Goal: Information Seeking & Learning: Find specific page/section

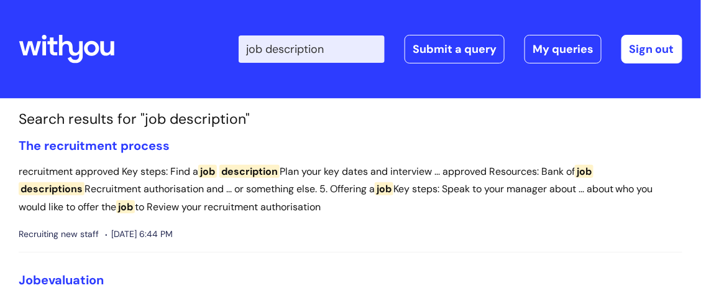
click at [260, 48] on input "job description" at bounding box center [312, 48] width 146 height 27
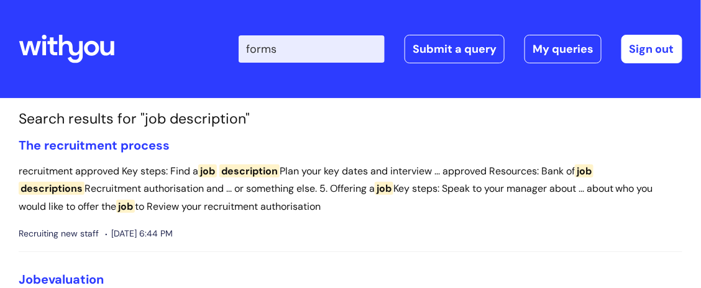
type input "forms"
click button "Search" at bounding box center [0, 0] width 0 height 0
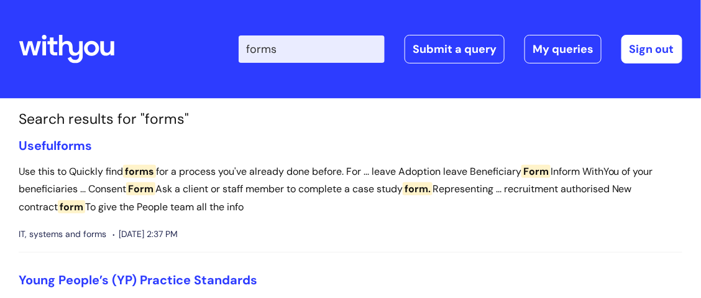
click at [262, 48] on input "forms" at bounding box center [312, 48] width 146 height 27
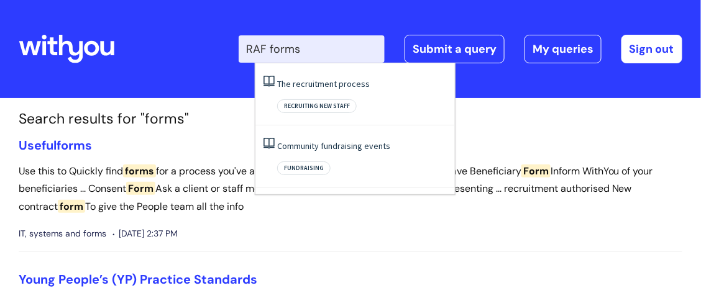
type input "RAF form"
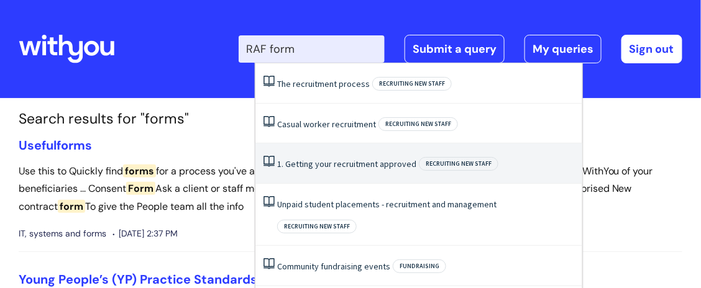
click at [342, 160] on link "1. Getting your recruitment approved" at bounding box center [346, 163] width 139 height 11
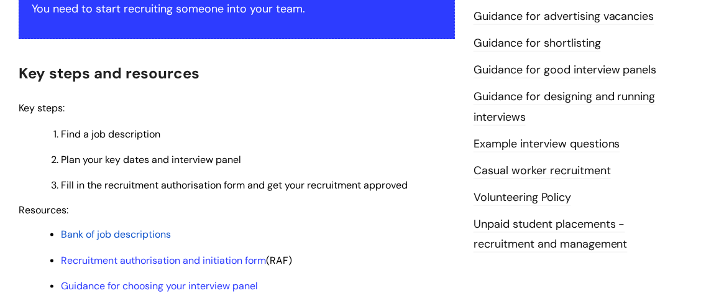
scroll to position [373, 0]
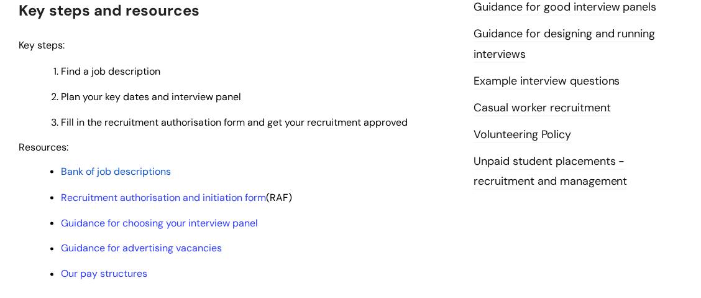
click at [154, 168] on span "Bank of job descriptions" at bounding box center [116, 171] width 110 height 13
